Goal: Navigation & Orientation: Find specific page/section

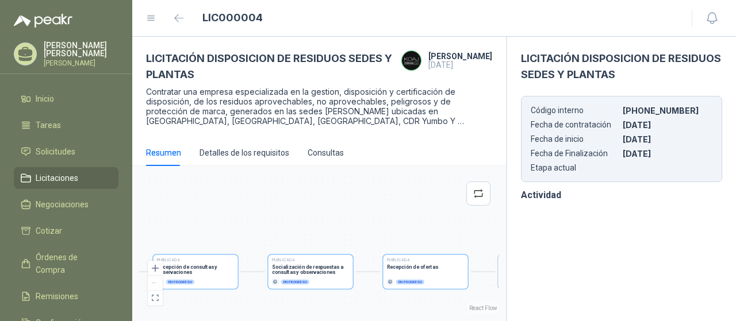
drag, startPoint x: 397, startPoint y: 291, endPoint x: 250, endPoint y: 291, distance: 147.2
click at [250, 291] on div "Publicada Envío de invitación a oferentes Finalizado Publicada Recepción de con…" at bounding box center [319, 243] width 360 height 141
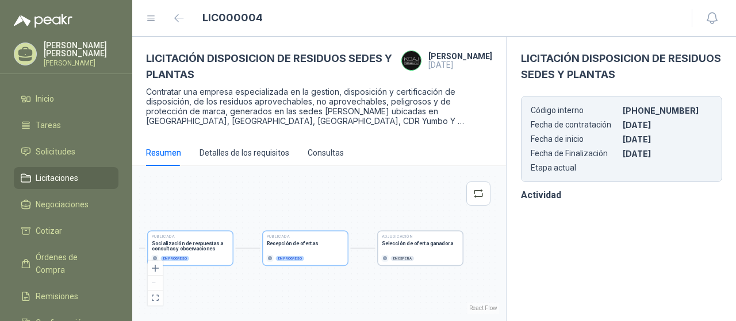
drag, startPoint x: 356, startPoint y: 287, endPoint x: 278, endPoint y: 266, distance: 80.3
click at [278, 266] on div "Publicada Envío de invitación a oferentes Finalizado Publicada Recepción de con…" at bounding box center [319, 243] width 360 height 141
click at [59, 158] on span "Solicitudes" at bounding box center [56, 151] width 40 height 13
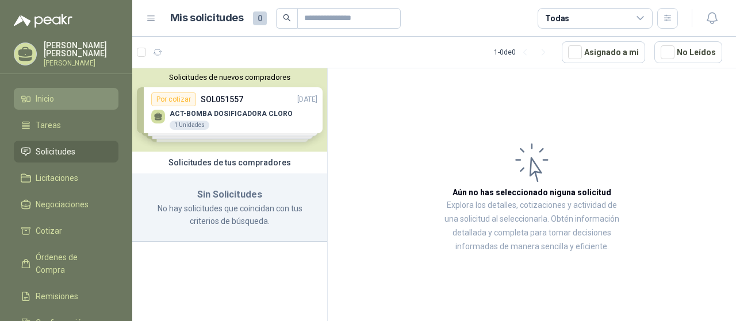
click at [60, 110] on link "Inicio" at bounding box center [66, 99] width 105 height 22
